Goal: Find specific page/section: Find specific page/section

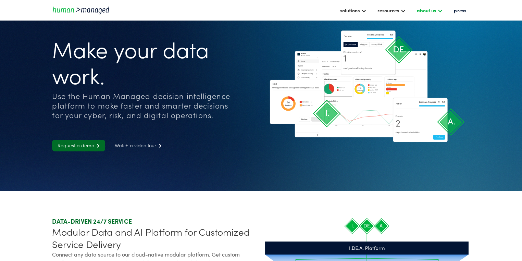
click at [429, 8] on div "about us" at bounding box center [426, 10] width 19 height 8
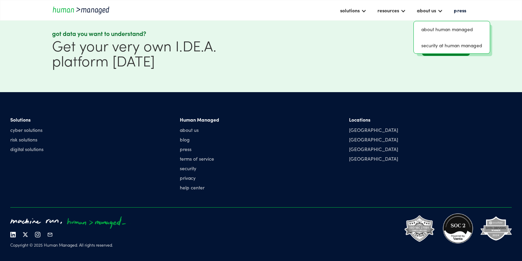
scroll to position [1796, 0]
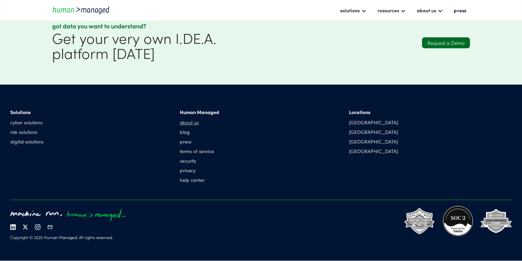
click at [193, 120] on link "about us" at bounding box center [199, 122] width 39 height 7
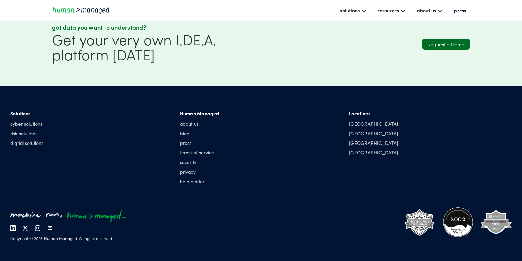
scroll to position [880, 0]
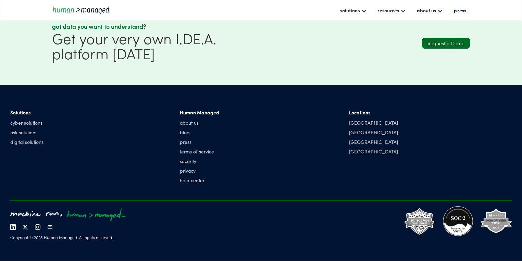
click at [355, 153] on div "[GEOGRAPHIC_DATA]" at bounding box center [373, 151] width 49 height 7
drag, startPoint x: 355, startPoint y: 153, endPoint x: 355, endPoint y: 168, distance: 15.8
click at [355, 168] on div "Locations [GEOGRAPHIC_DATA] [GEOGRAPHIC_DATA] [GEOGRAPHIC_DATA] [GEOGRAPHIC_DAT…" at bounding box center [430, 147] width 163 height 77
click at [355, 153] on div "[GEOGRAPHIC_DATA]" at bounding box center [373, 151] width 49 height 7
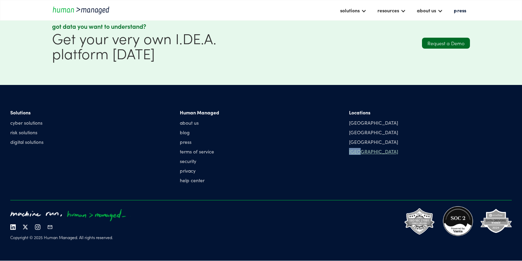
click at [355, 153] on div "[GEOGRAPHIC_DATA]" at bounding box center [373, 151] width 49 height 7
click at [363, 150] on div "[GEOGRAPHIC_DATA]" at bounding box center [373, 151] width 49 height 7
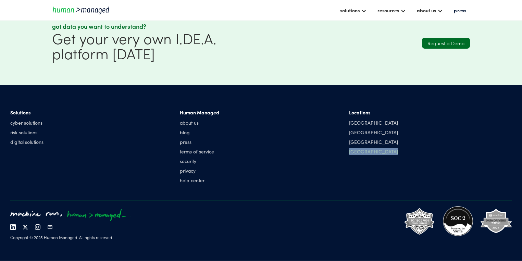
click at [364, 151] on div "[GEOGRAPHIC_DATA]" at bounding box center [373, 151] width 49 height 7
